Goal: Task Accomplishment & Management: Manage account settings

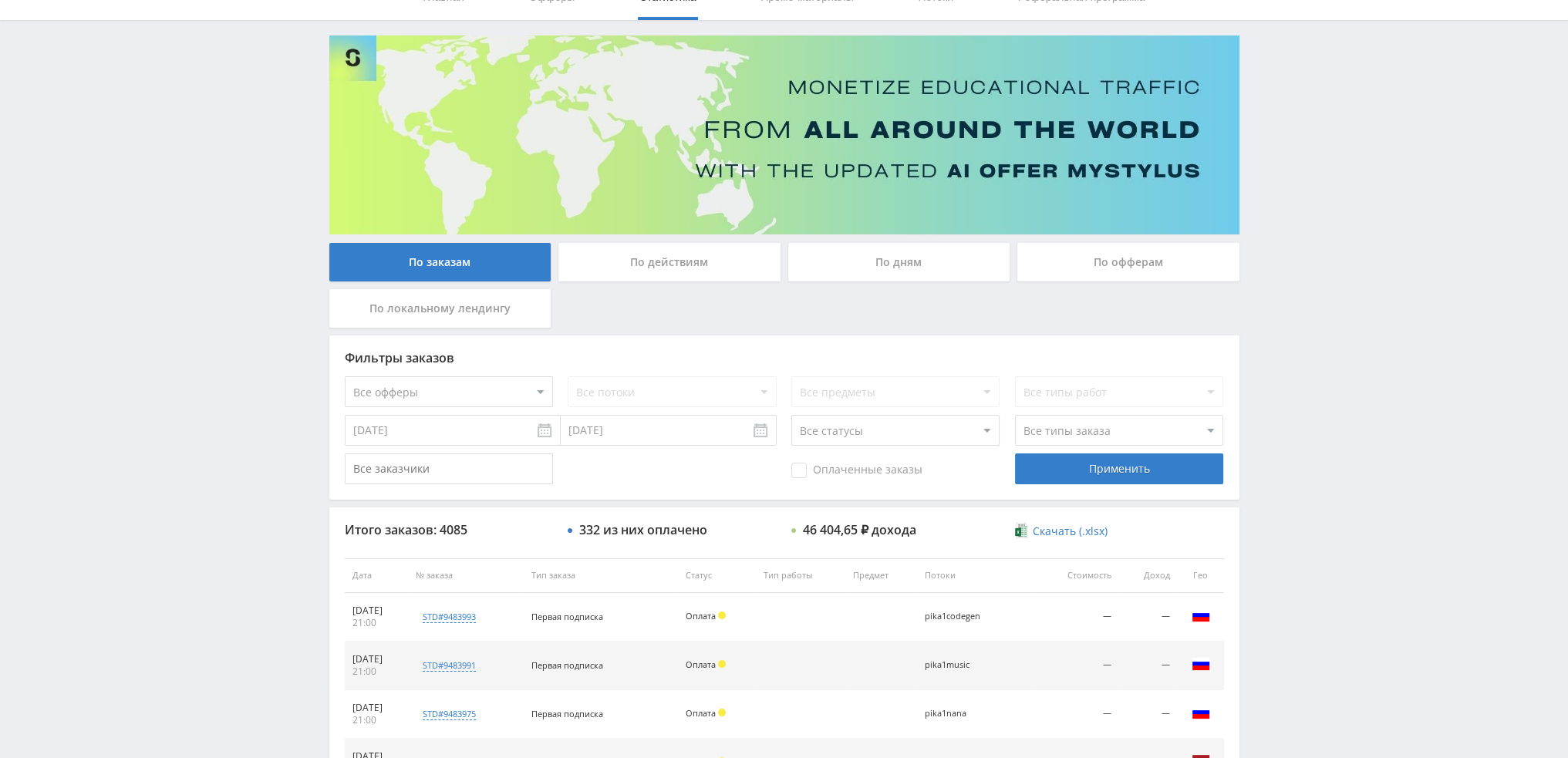
scroll to position [154, 0]
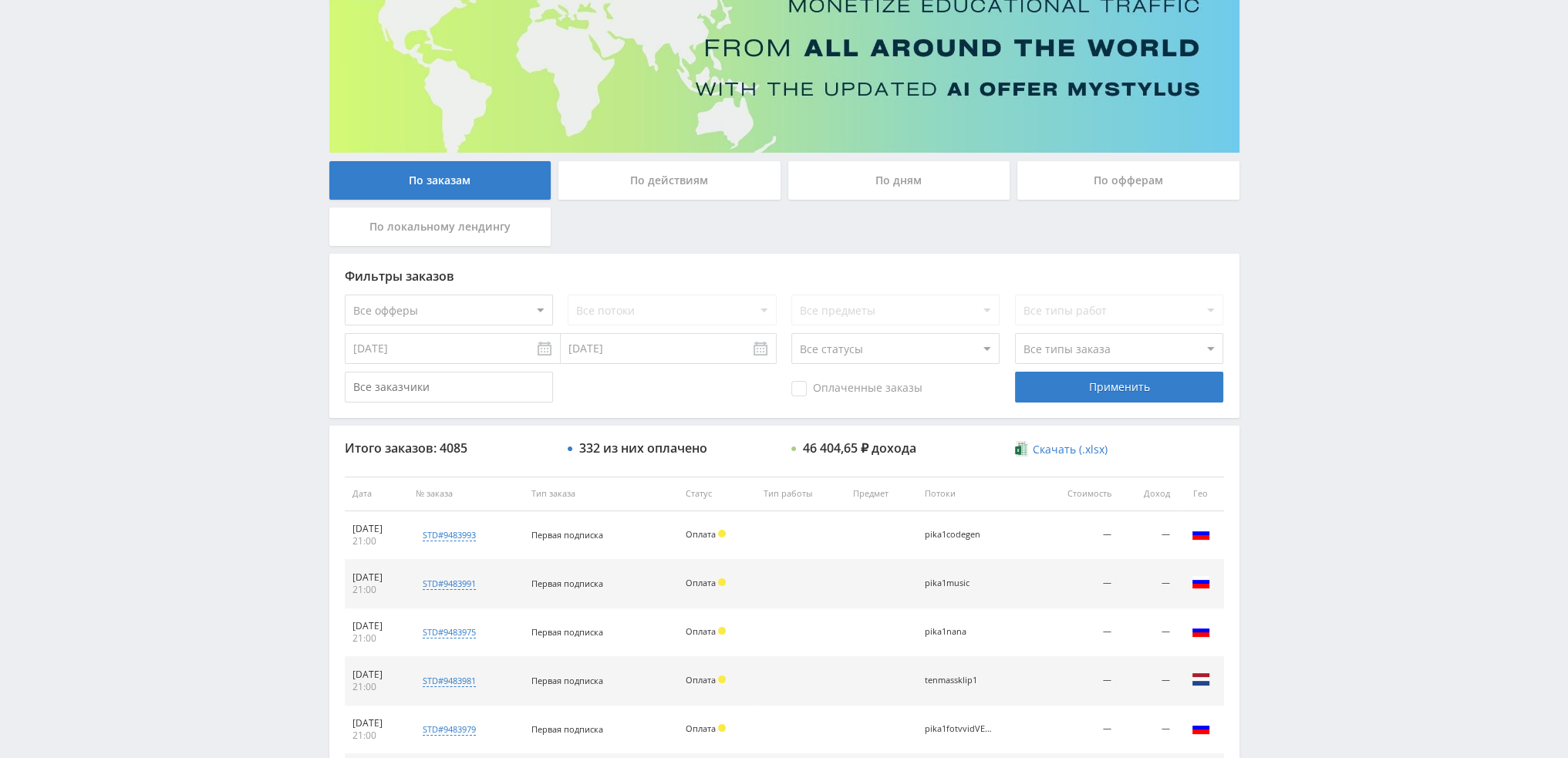
click at [897, 178] on div "По дням" at bounding box center [899, 180] width 222 height 39
click at [0, 0] on input "По дням" at bounding box center [0, 0] width 0 height 0
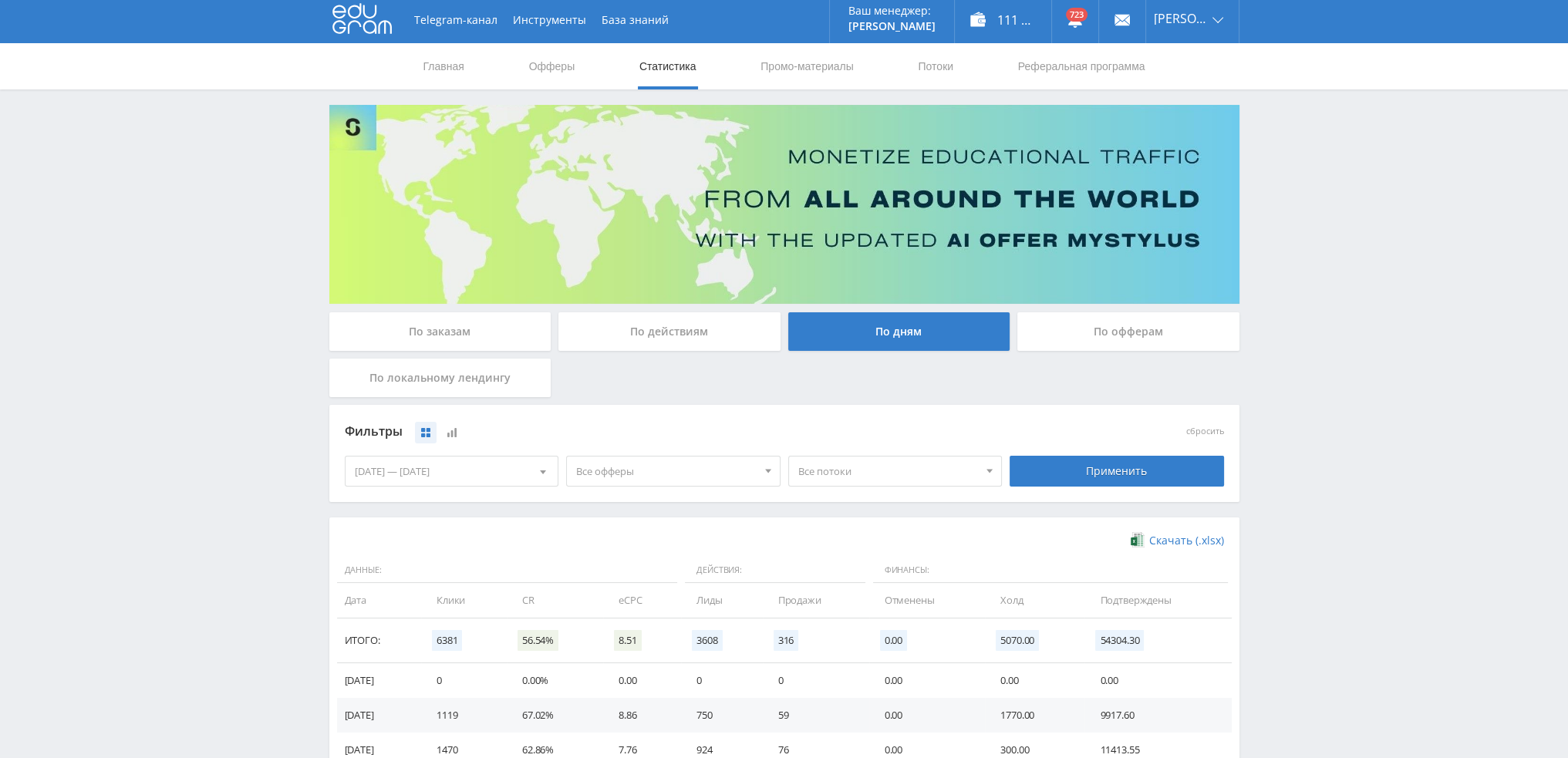
scroll to position [0, 0]
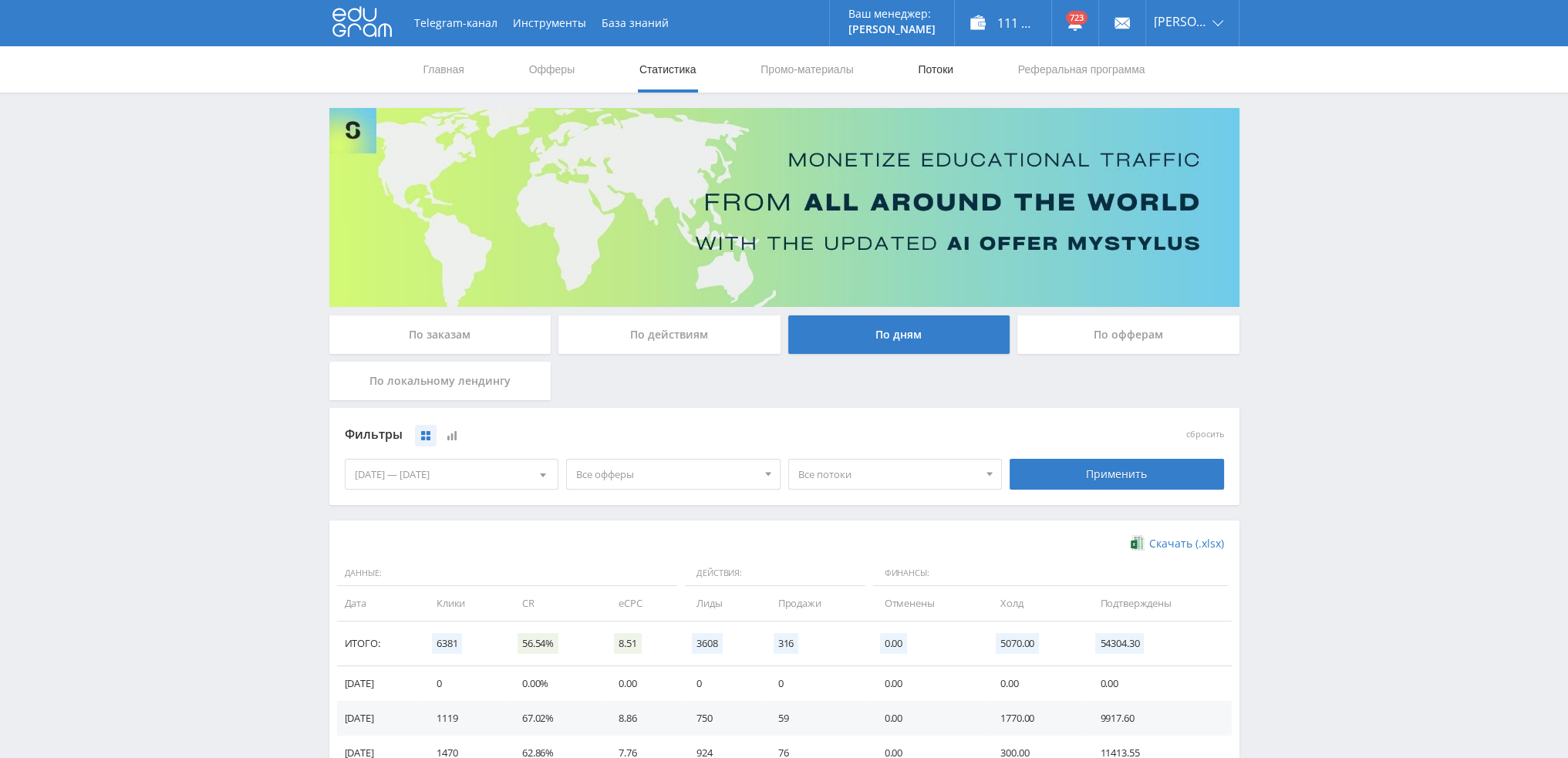
click at [942, 66] on link "Потоки" at bounding box center [936, 70] width 39 height 47
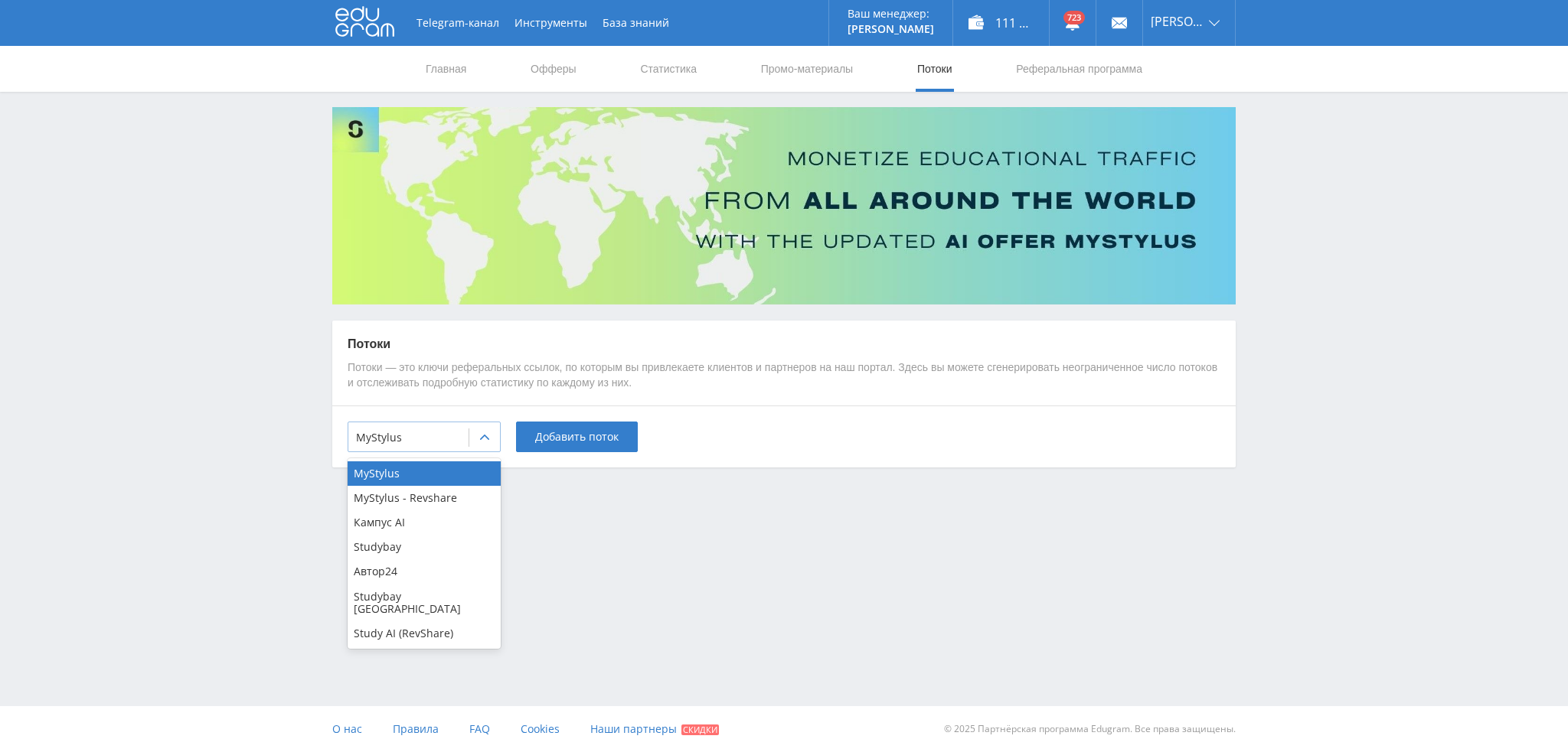
click at [417, 438] on div at bounding box center [408, 438] width 105 height 15
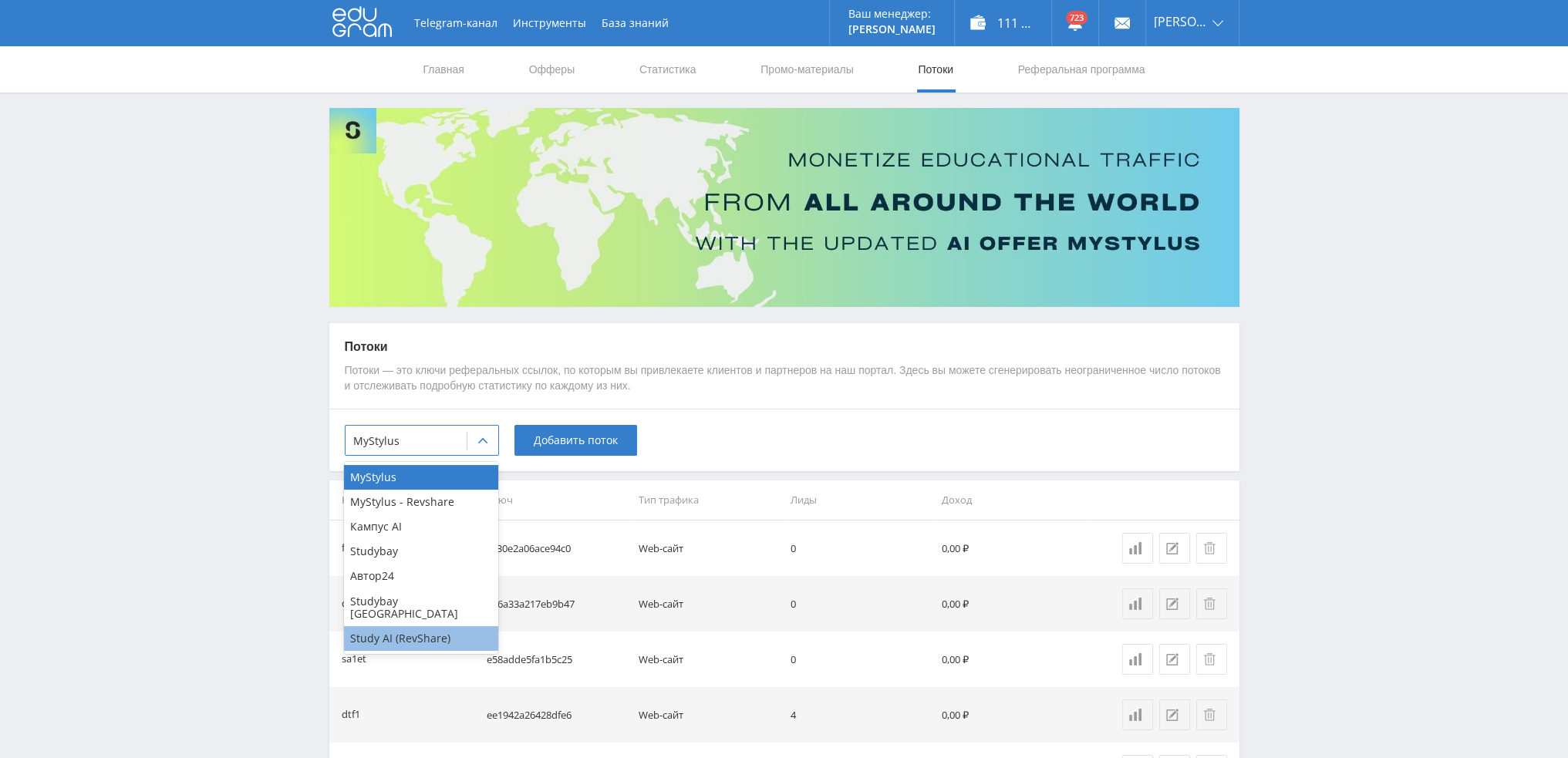
click at [418, 627] on div "Study AI (RevShare)" at bounding box center [421, 639] width 154 height 25
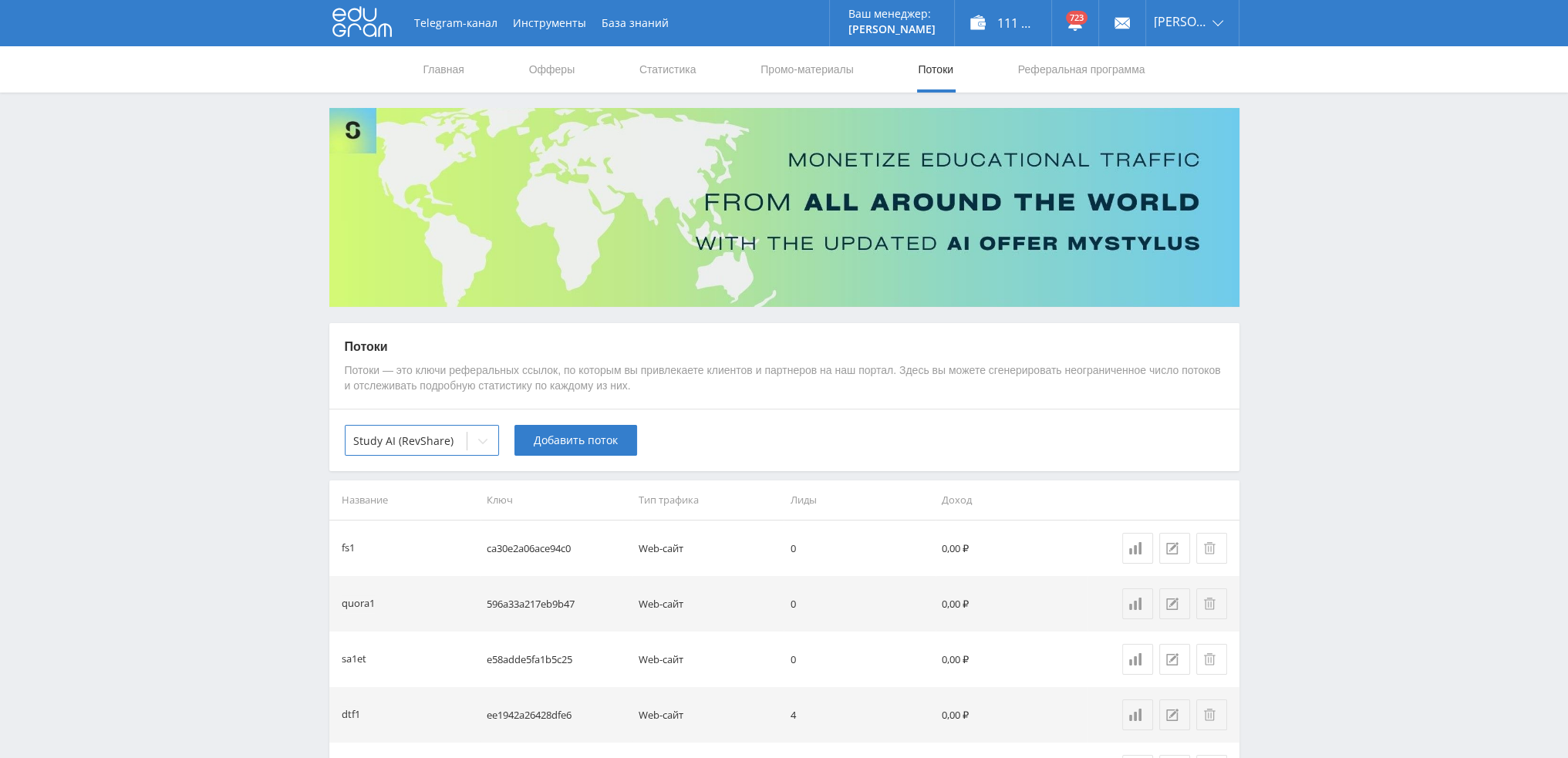
click at [586, 458] on div "option Study AI (RevShare), selected. Study AI (RevShare) Добавить поток" at bounding box center [784, 440] width 910 height 62
click at [581, 444] on span "Добавить поток" at bounding box center [575, 441] width 84 height 12
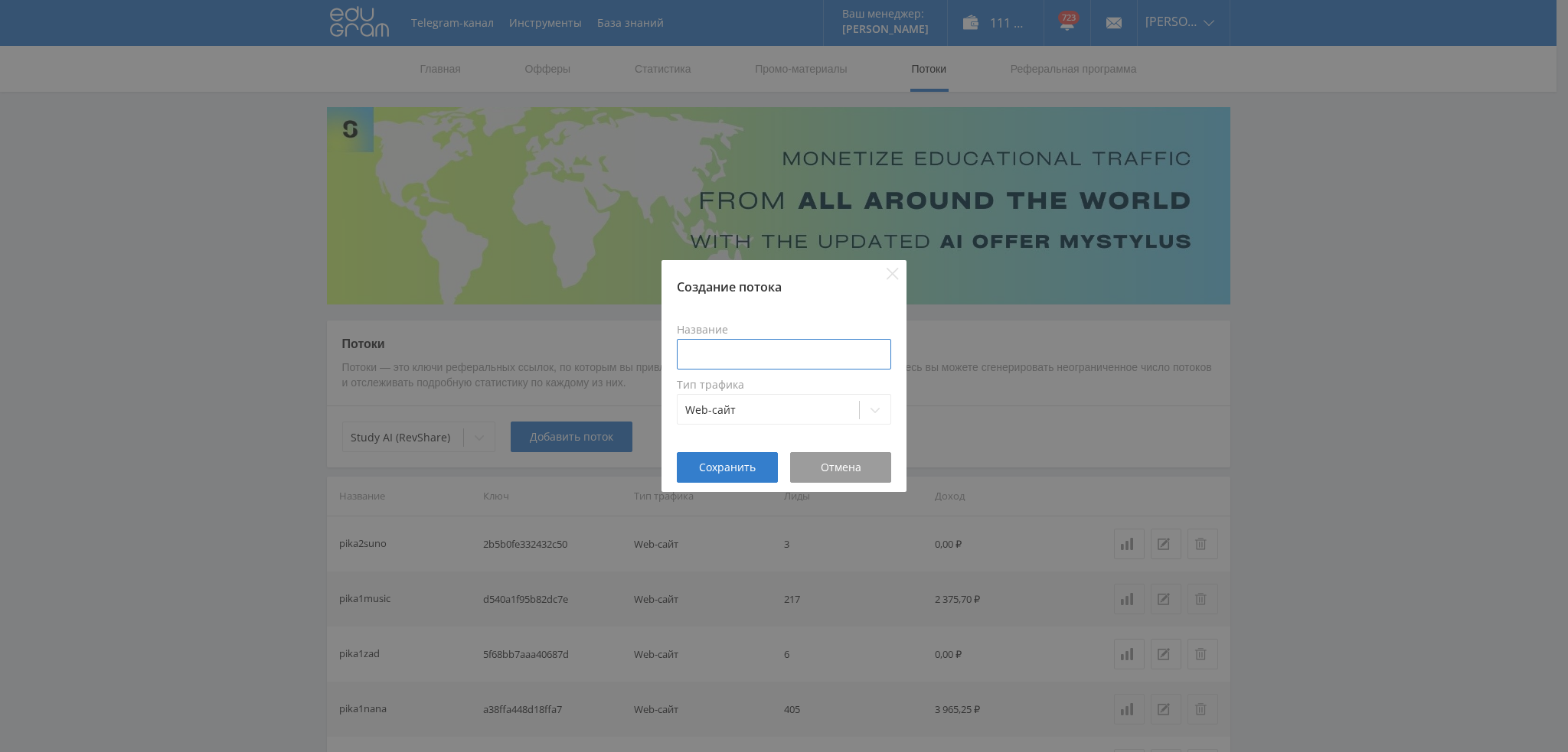
click at [742, 351] on input at bounding box center [784, 354] width 215 height 31
type input "pika2runwayaleph"
click at [725, 464] on span "Сохранить" at bounding box center [727, 467] width 56 height 12
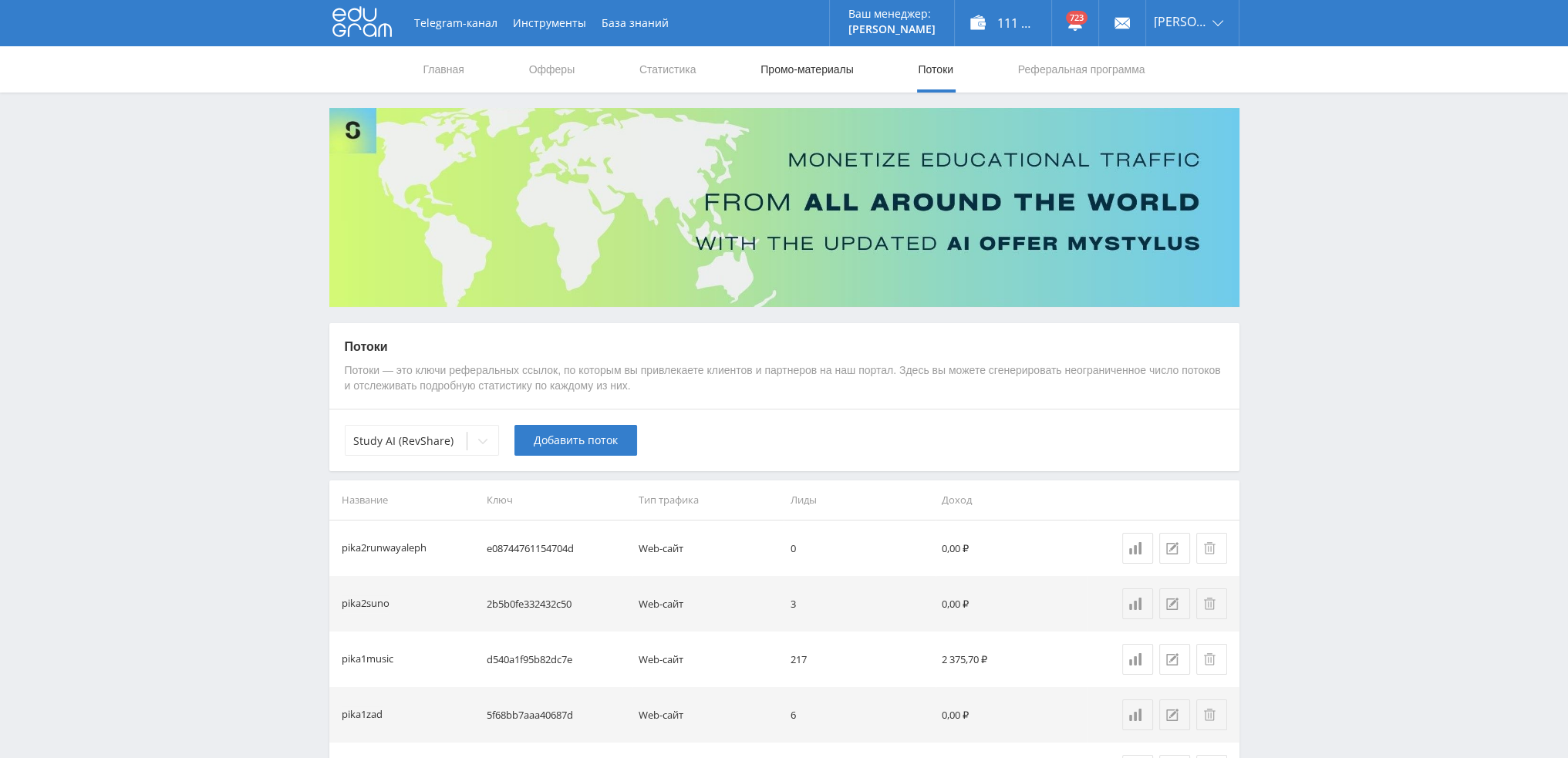
click at [815, 70] on link "Промо-материалы" at bounding box center [806, 70] width 96 height 47
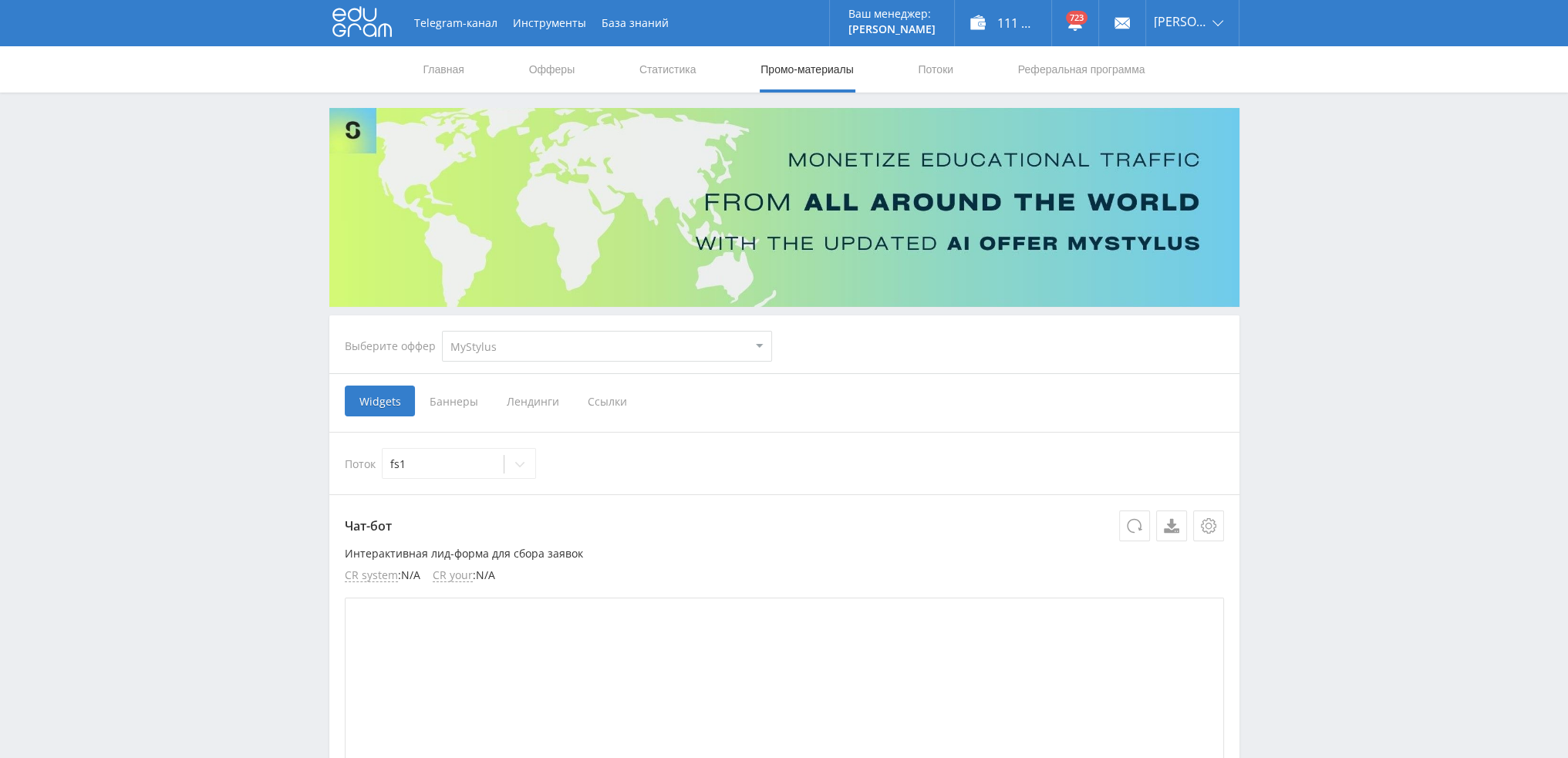
drag, startPoint x: 620, startPoint y: 407, endPoint x: 534, endPoint y: 330, distance: 115.4
click at [531, 387] on div "Widgets Баннеры Лендинги Ссылки" at bounding box center [493, 401] width 297 height 31
drag, startPoint x: 533, startPoint y: 319, endPoint x: 533, endPoint y: 328, distance: 9.0
click at [529, 340] on select "MyStylus MyStylus - Revshare Кампус AI Studybay Автор24 Studybay Brazil Study A…" at bounding box center [606, 347] width 330 height 31
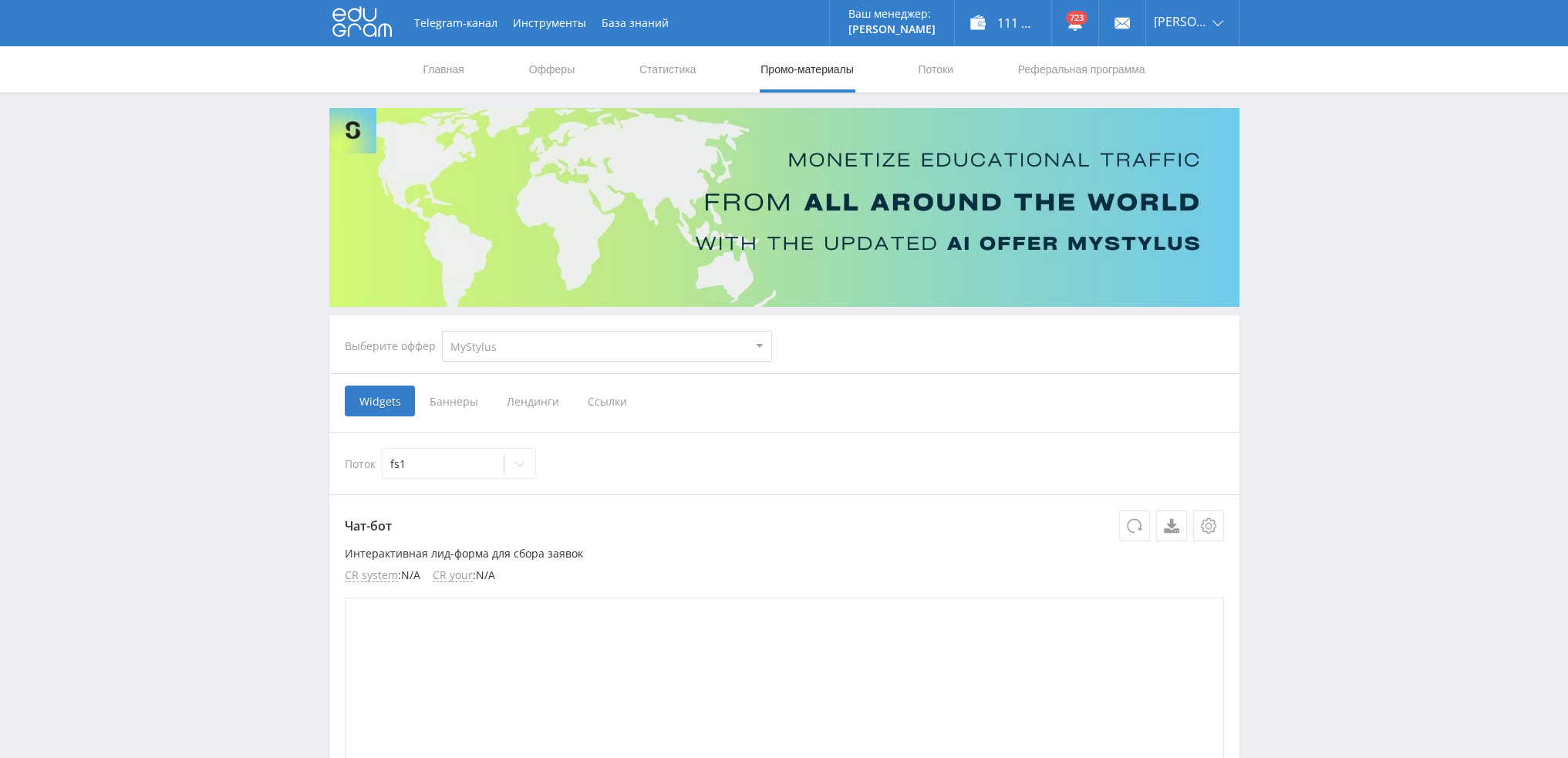
select select "376"
click at [442, 331] on select "MyStylus MyStylus - Revshare Кампус AI Studybay Автор24 Studybay Brazil Study A…" at bounding box center [606, 347] width 330 height 31
select select "376"
click at [455, 402] on span "Ссылки" at bounding box center [449, 401] width 68 height 31
click at [0, 0] on input "Ссылки" at bounding box center [0, 0] width 0 height 0
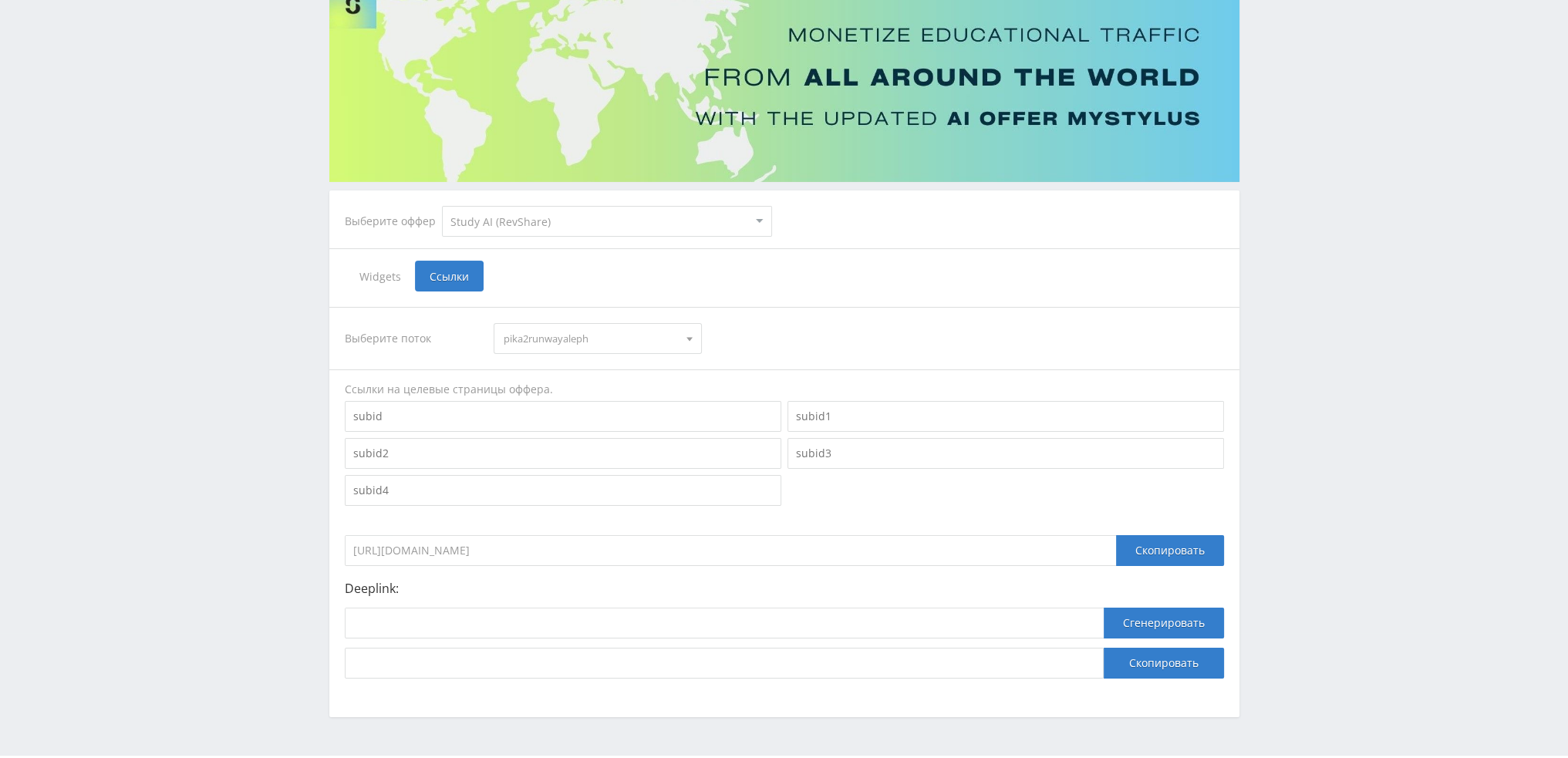
scroll to position [168, 0]
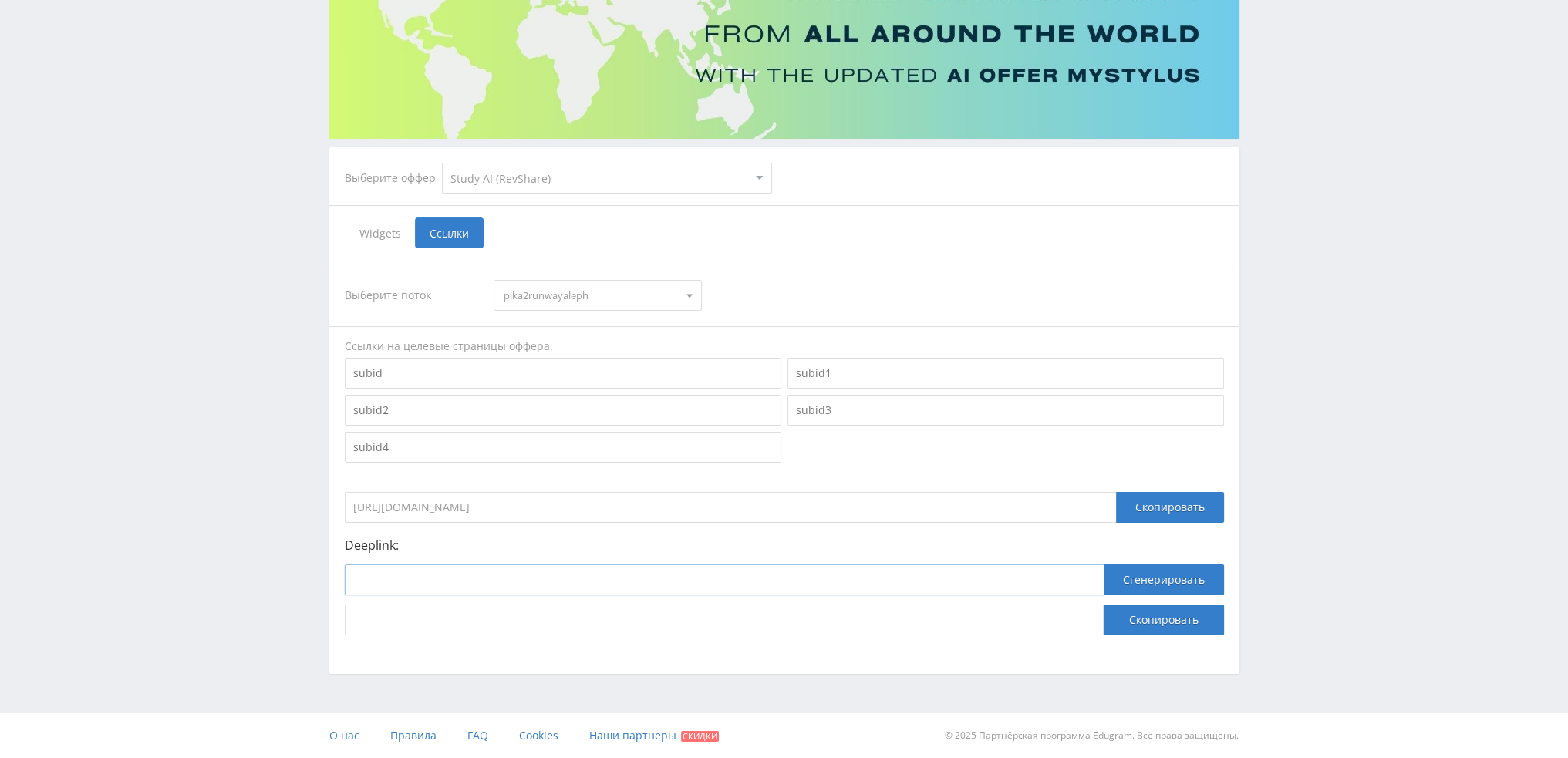
drag, startPoint x: 549, startPoint y: 589, endPoint x: 570, endPoint y: 579, distance: 23.3
click at [549, 588] on input at bounding box center [724, 580] width 759 height 31
paste input "https://study24.ai/chat/aleph_video"
type input "https://study24.ai/chat/aleph_video"
click at [1147, 585] on button "Сгенерировать" at bounding box center [1164, 580] width 120 height 31
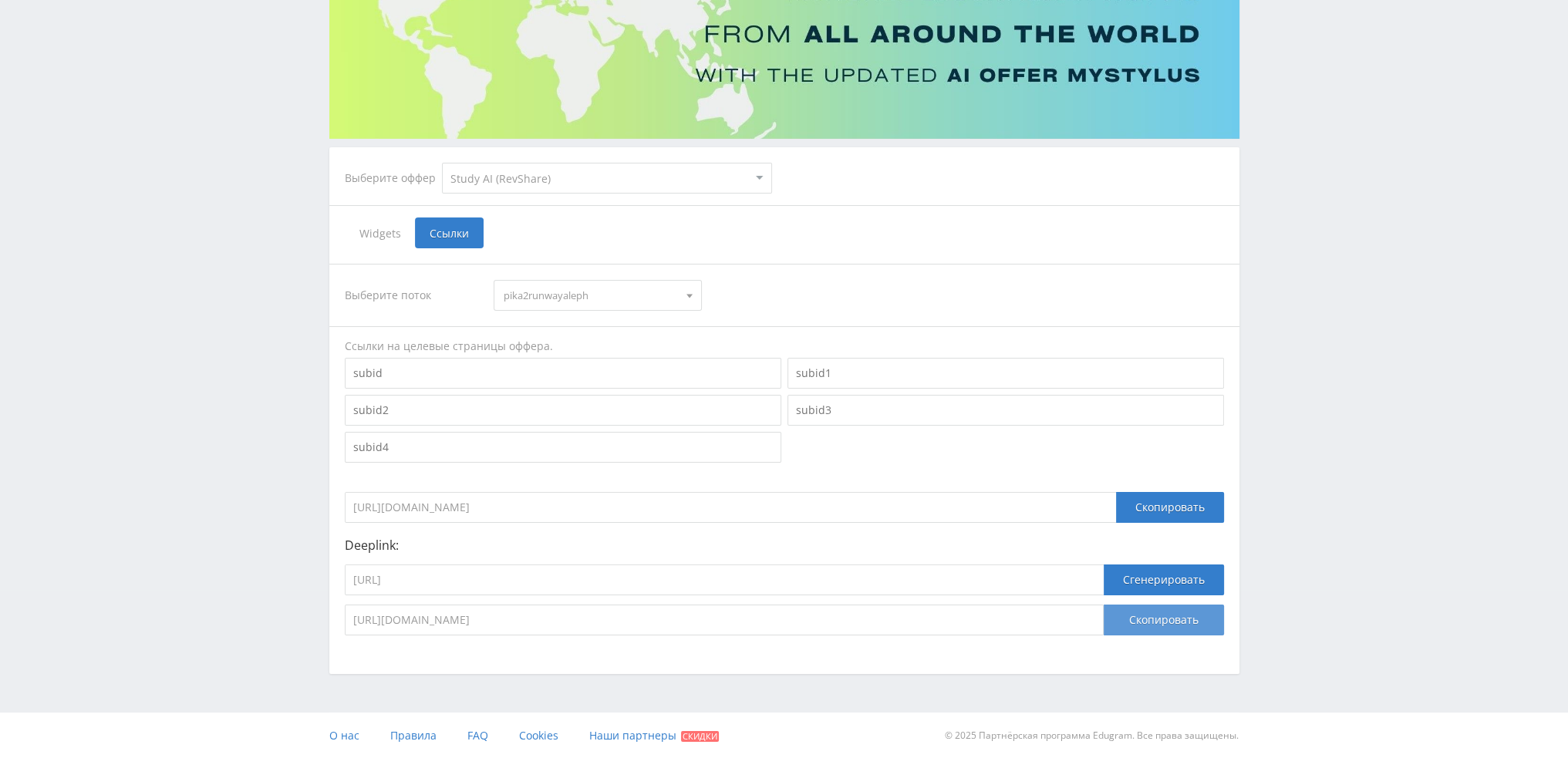
click at [1156, 614] on button "Скопировать" at bounding box center [1164, 620] width 120 height 31
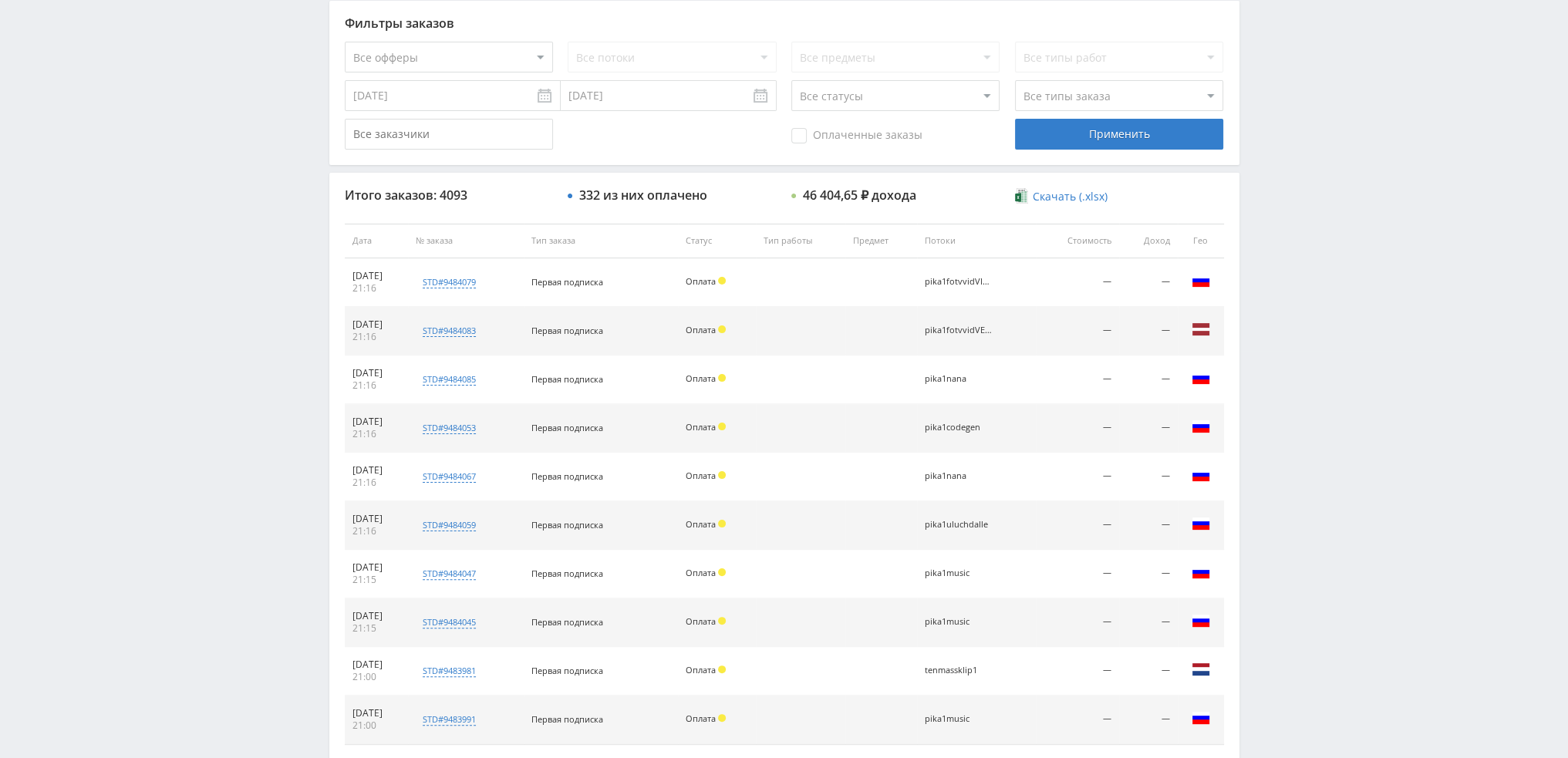
scroll to position [533, 0]
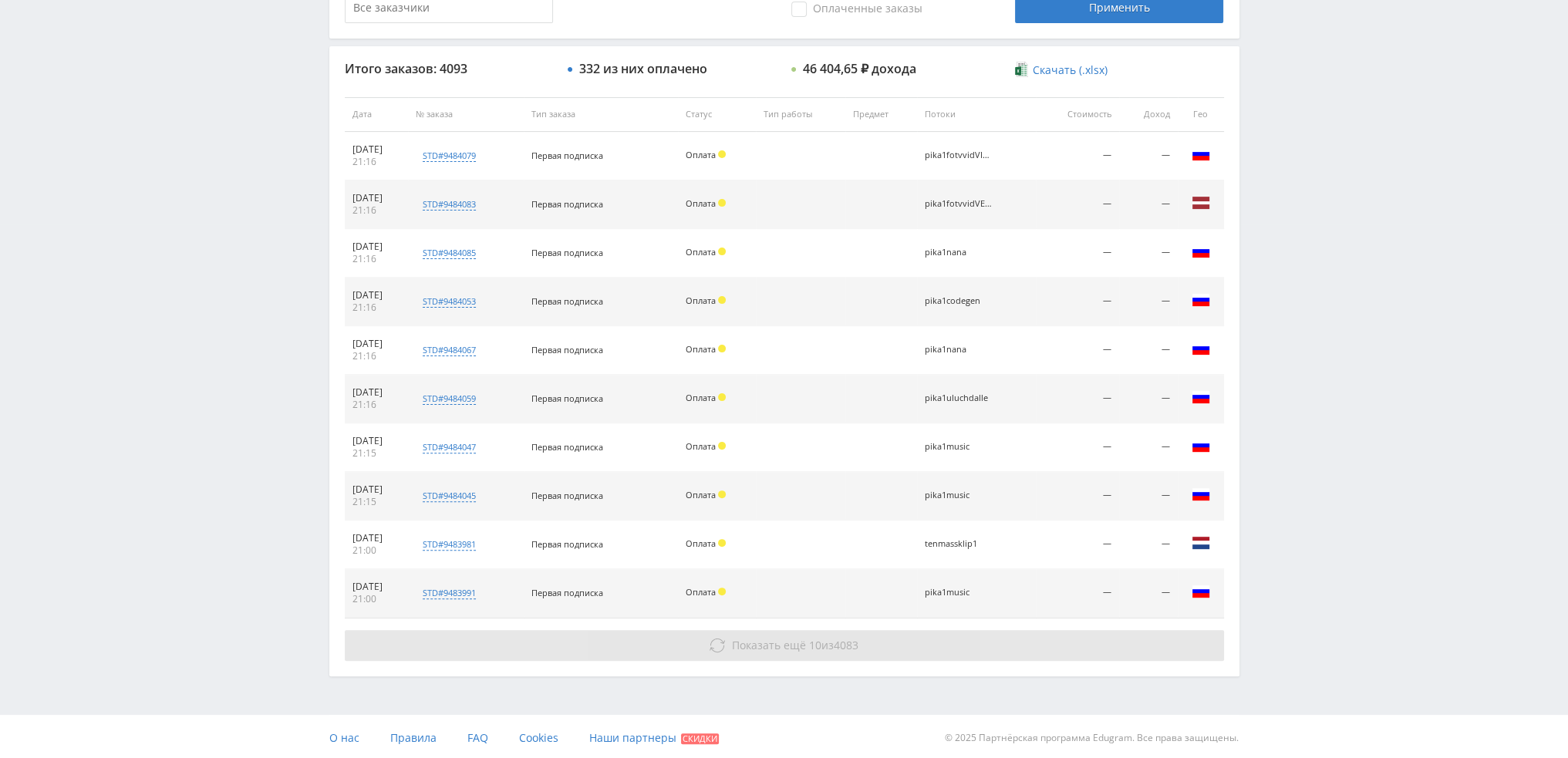
click at [804, 639] on span "Показать ещё 10 из 4083" at bounding box center [794, 644] width 127 height 15
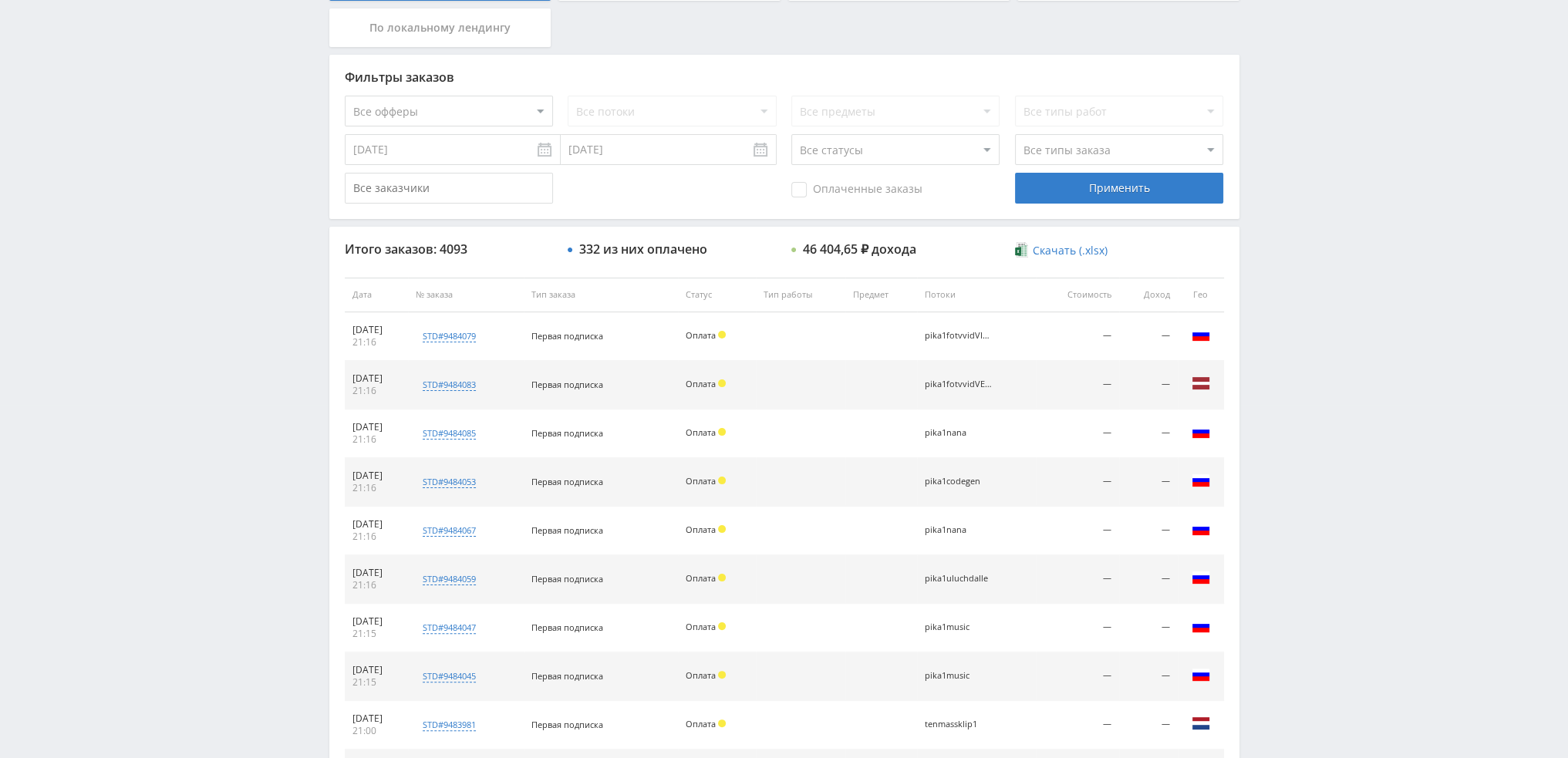
scroll to position [0, 0]
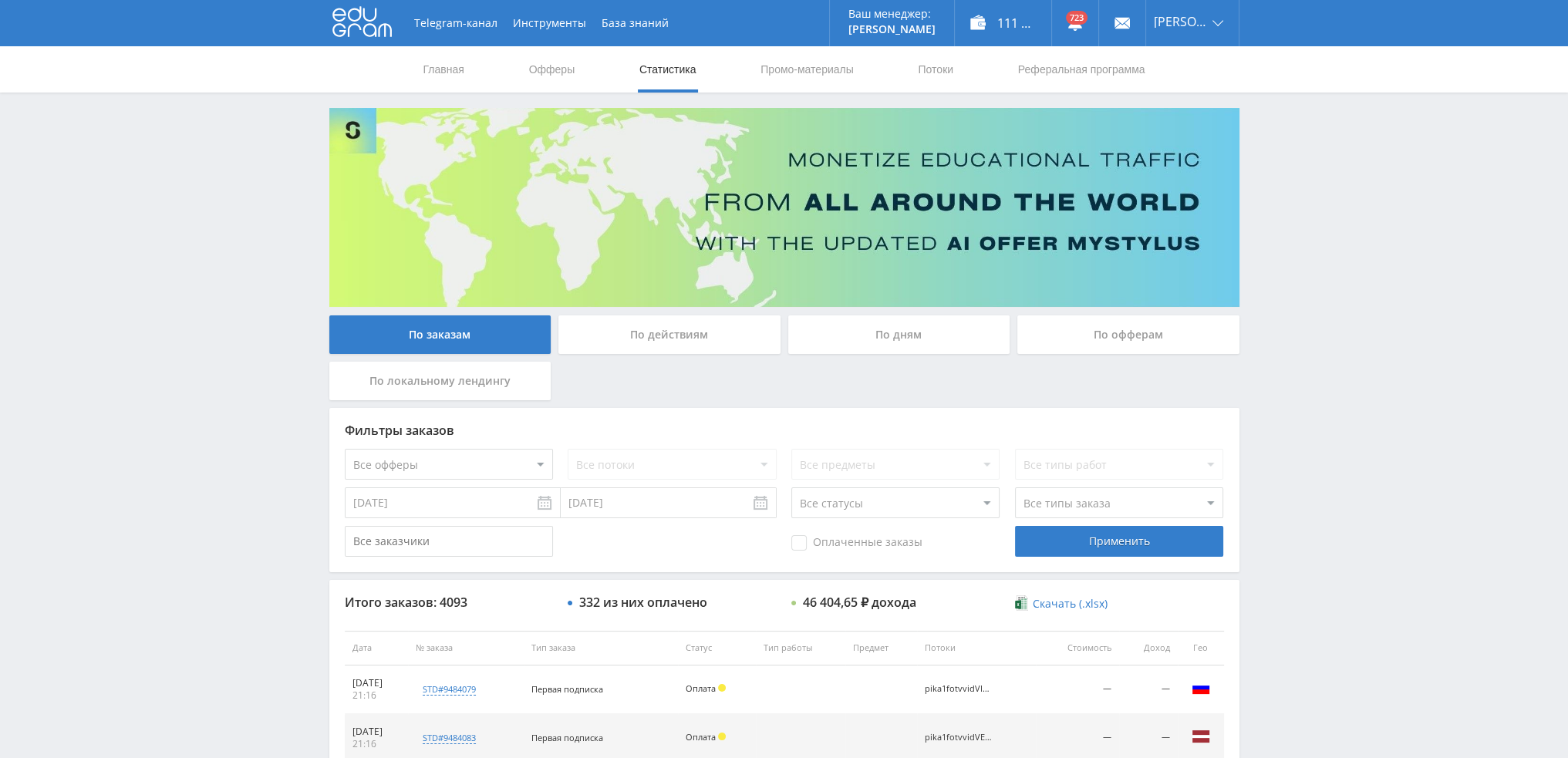
click at [888, 326] on div "По дням" at bounding box center [899, 335] width 222 height 39
click at [0, 0] on input "По дням" at bounding box center [0, 0] width 0 height 0
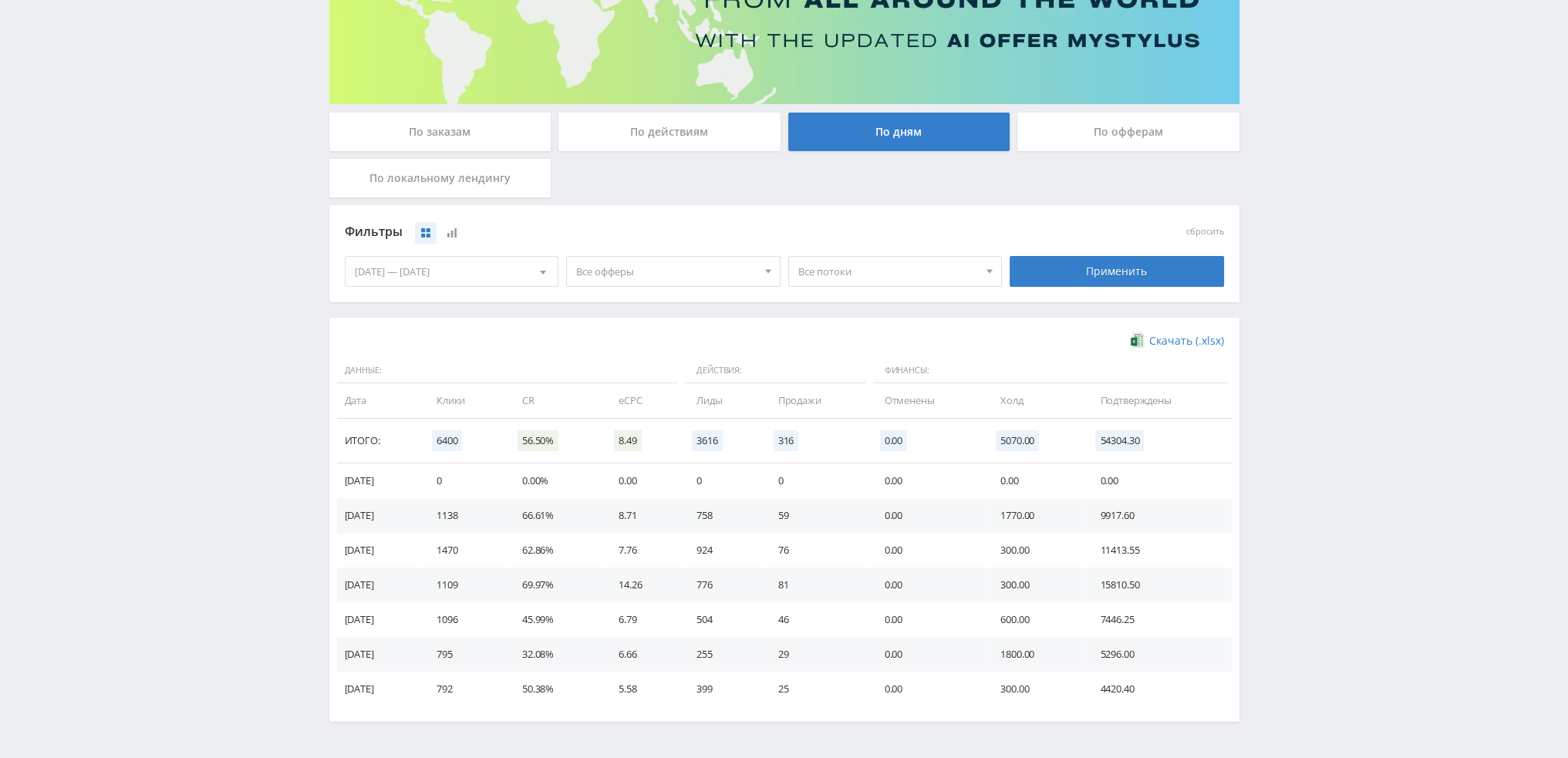
scroll to position [250, 0]
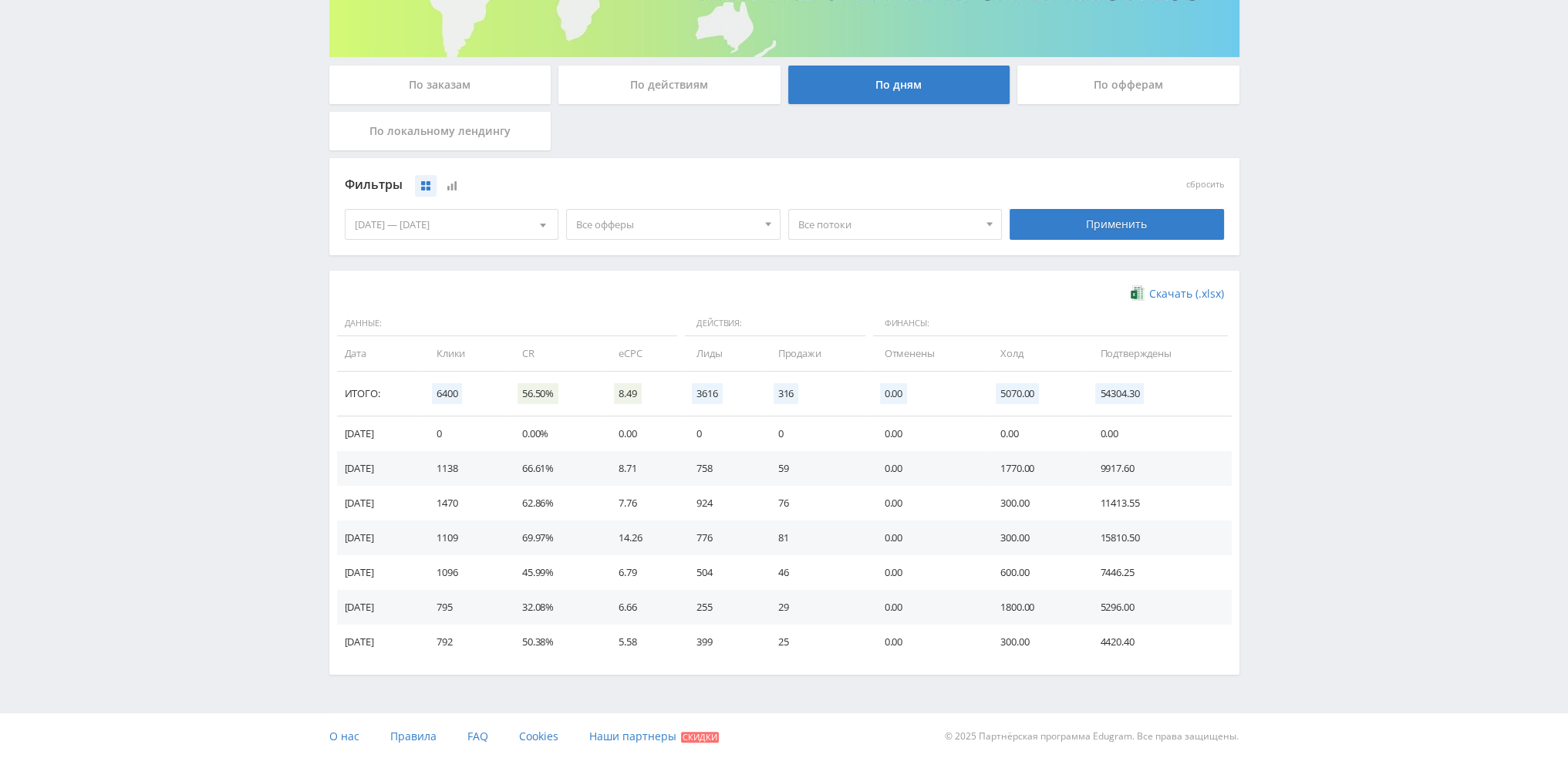
click at [638, 222] on span "Все офферы" at bounding box center [666, 225] width 180 height 30
click at [632, 378] on button "Study AI (RevShare)" at bounding box center [673, 386] width 213 height 22
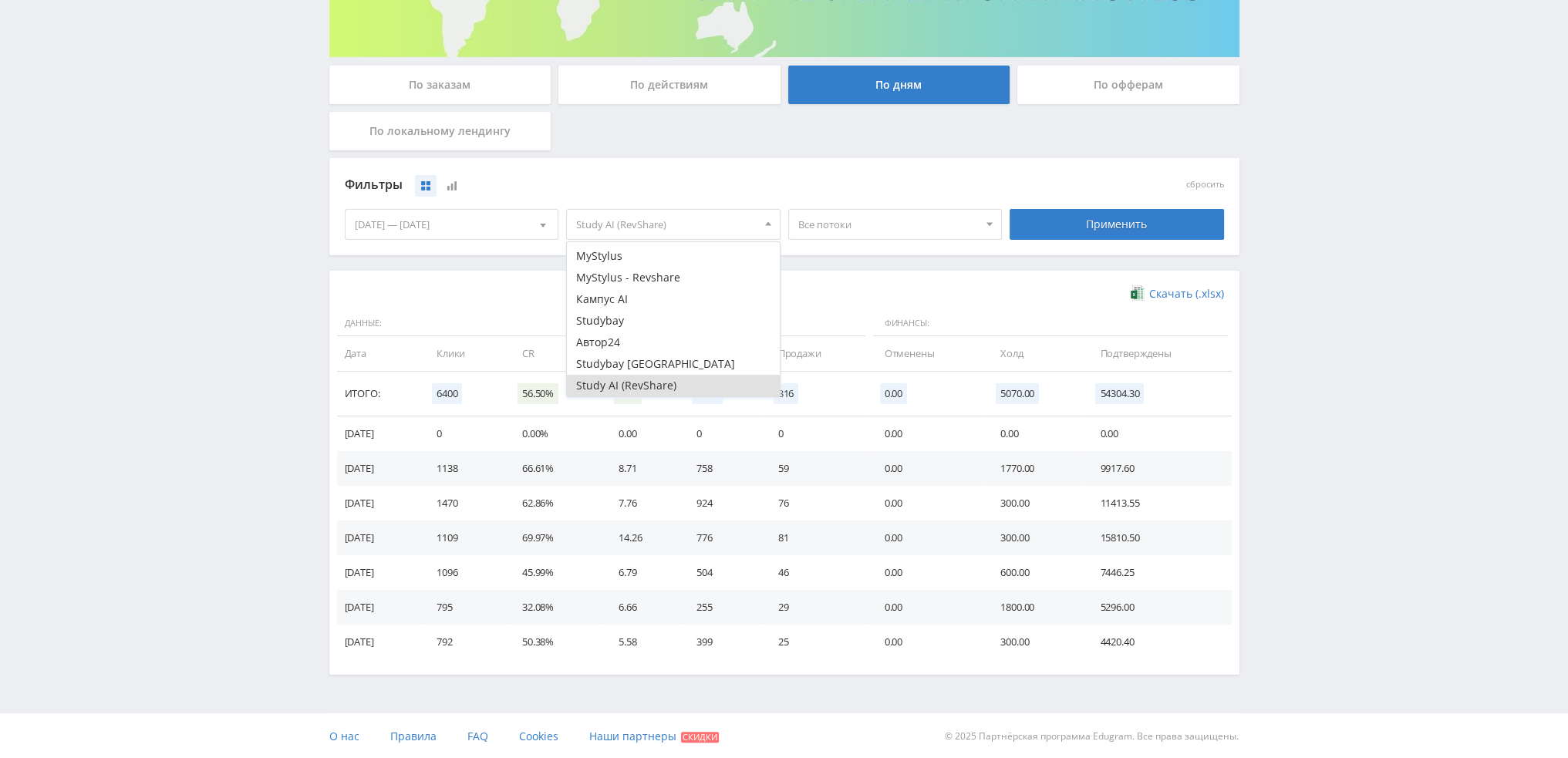
click at [840, 221] on span "Все потоки" at bounding box center [889, 225] width 180 height 30
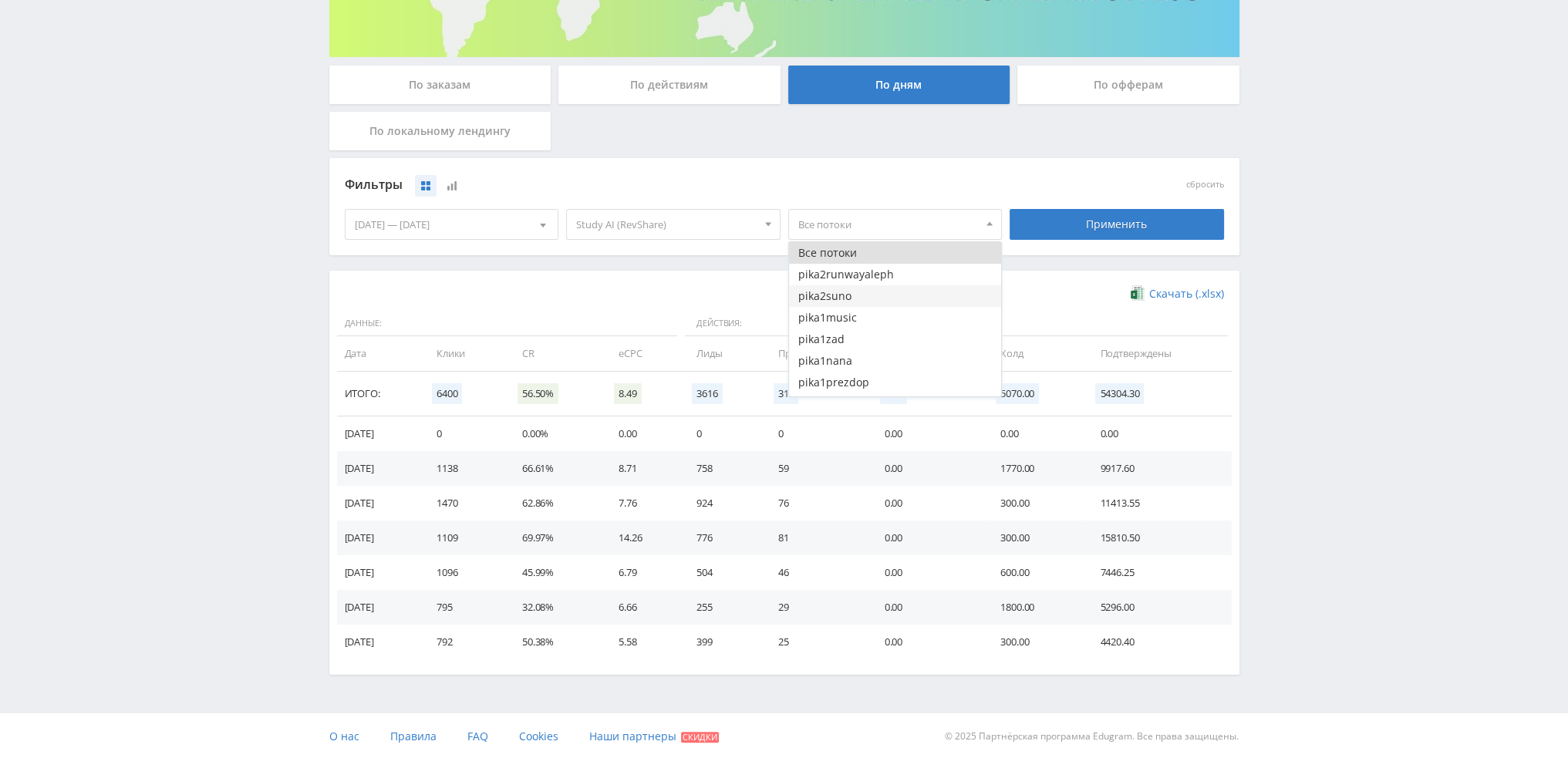
click at [849, 297] on button "pika2suno" at bounding box center [896, 296] width 213 height 22
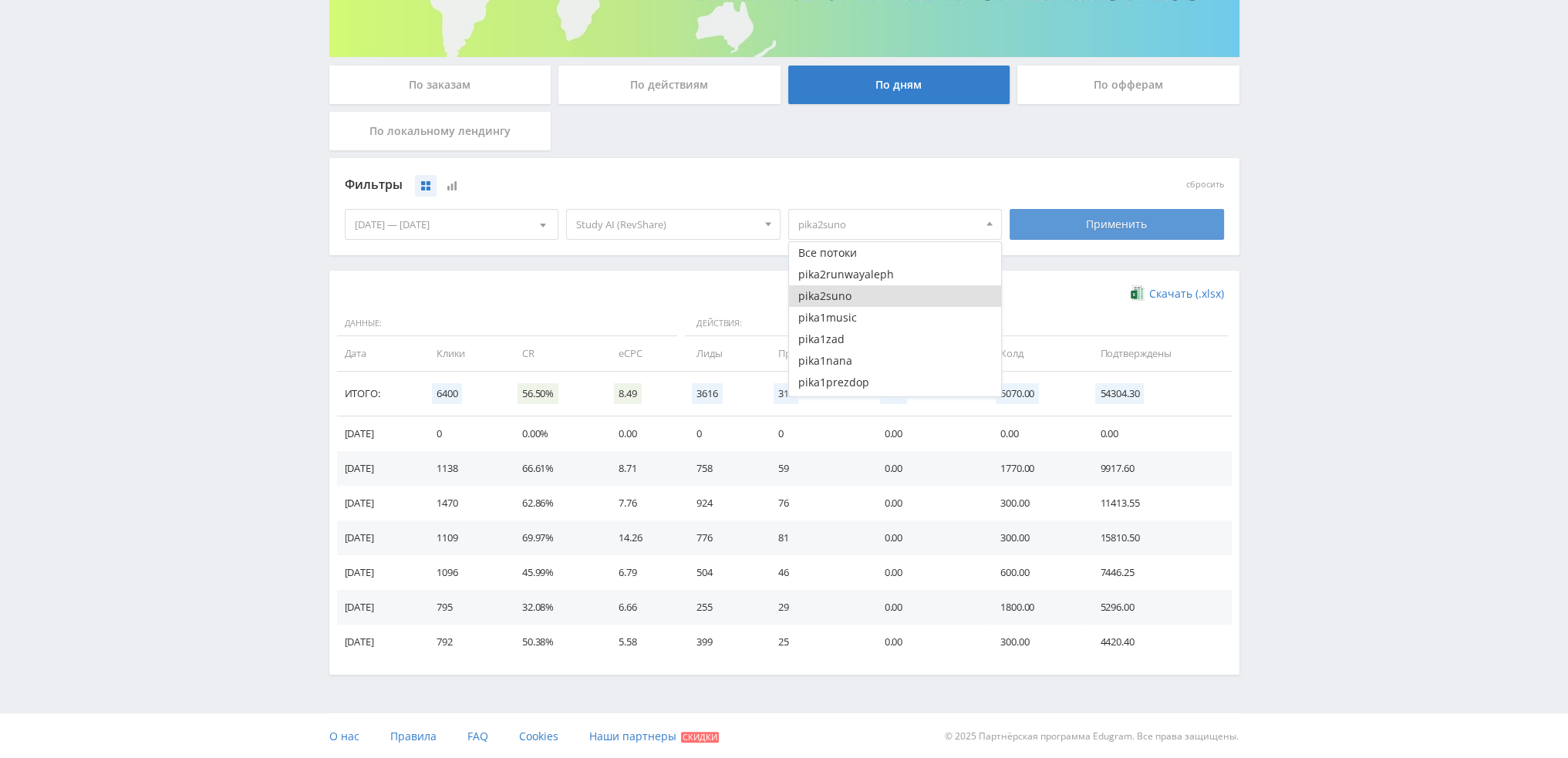
click at [1053, 232] on div "Применить" at bounding box center [1117, 225] width 215 height 31
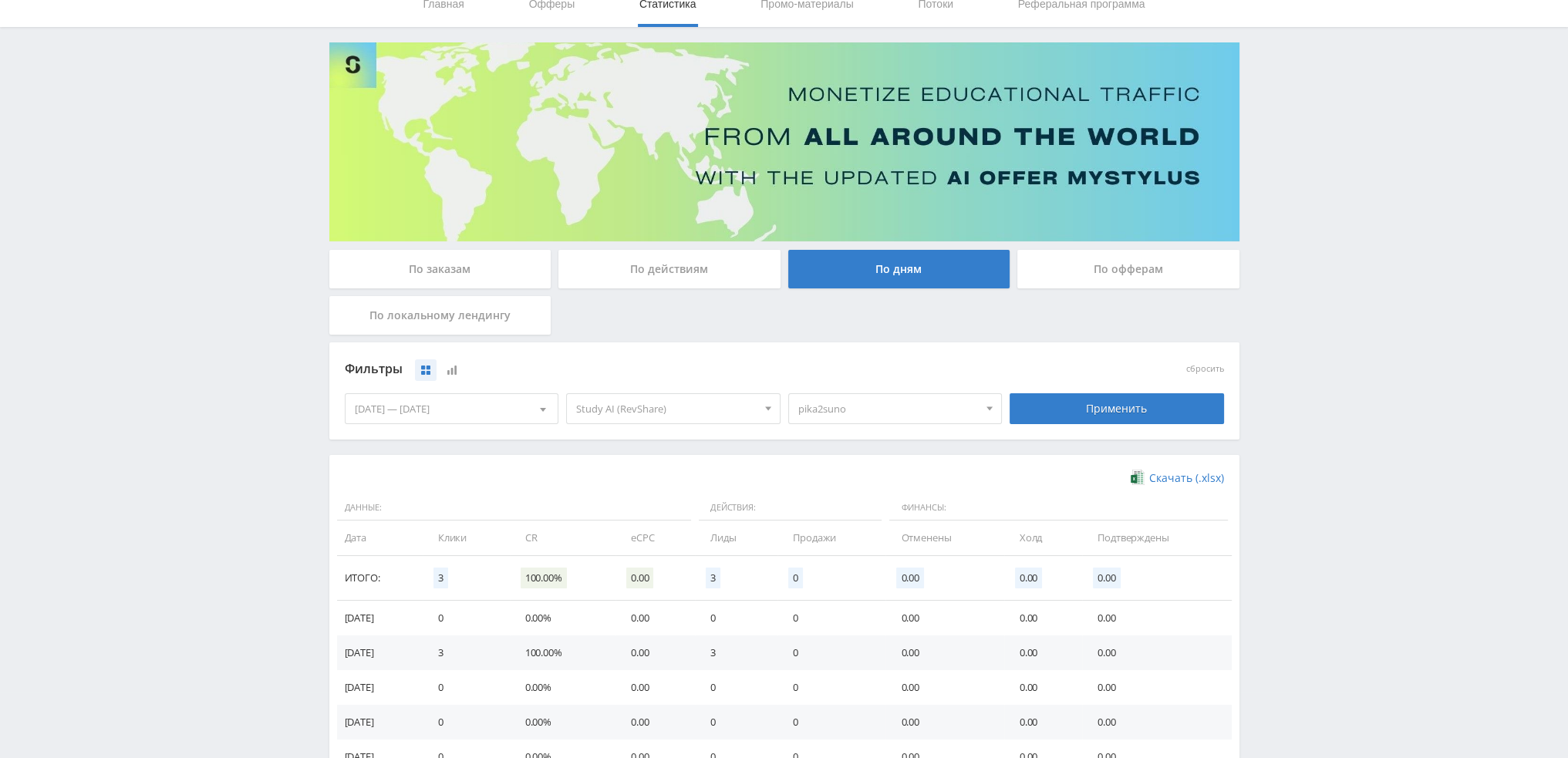
scroll to position [77, 0]
